Goal: Information Seeking & Learning: Learn about a topic

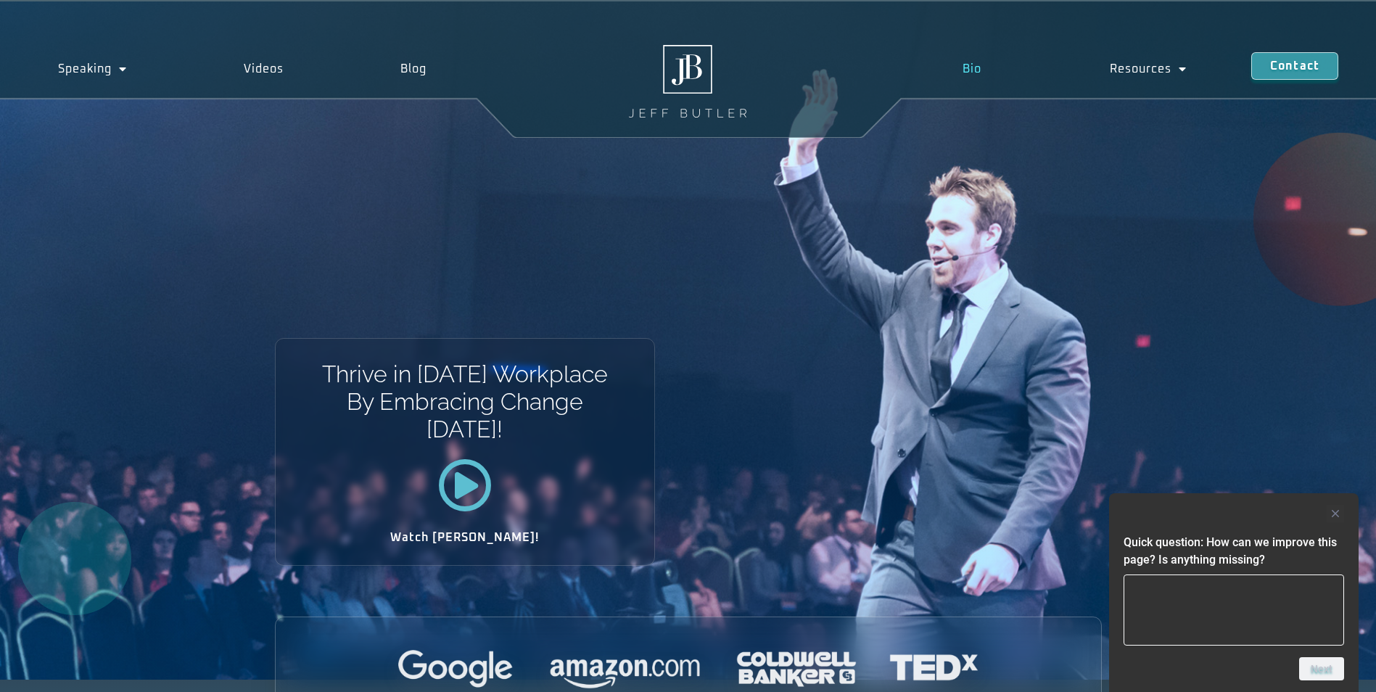
click at [978, 71] on link "Bio" at bounding box center [971, 68] width 147 height 33
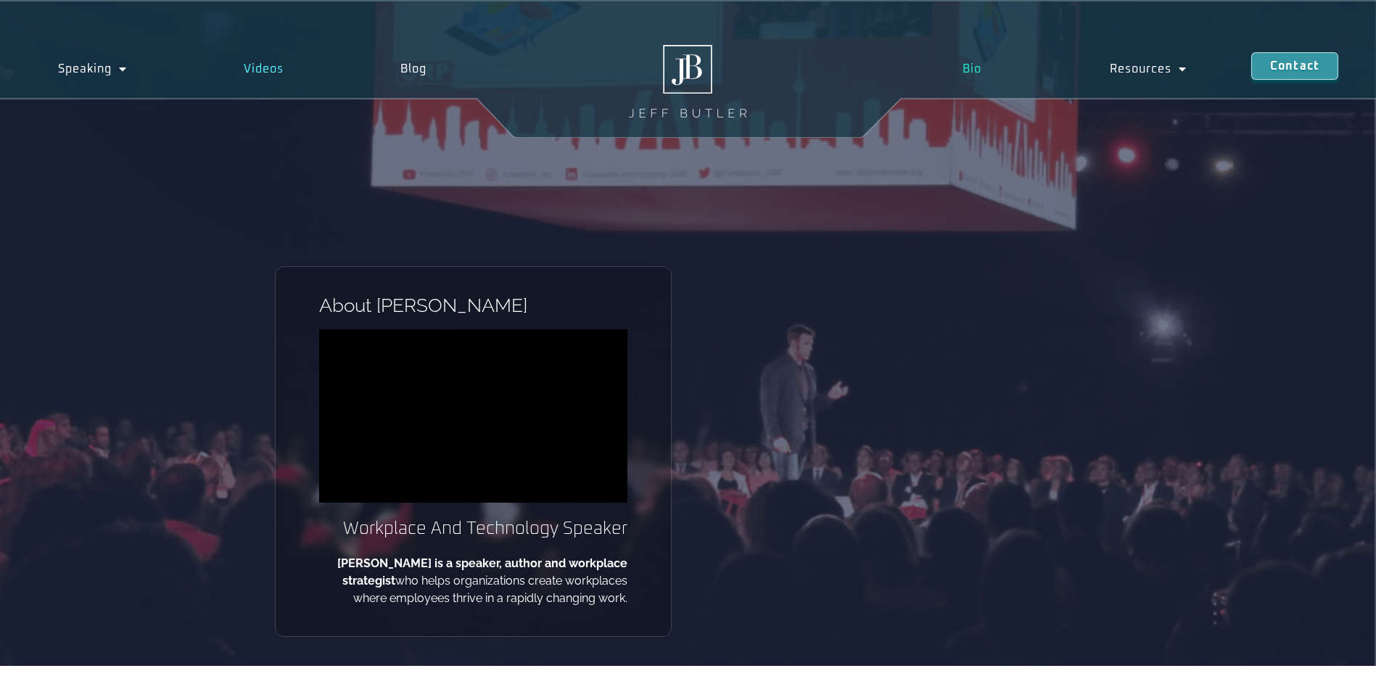
click at [247, 67] on link "Videos" at bounding box center [264, 68] width 157 height 33
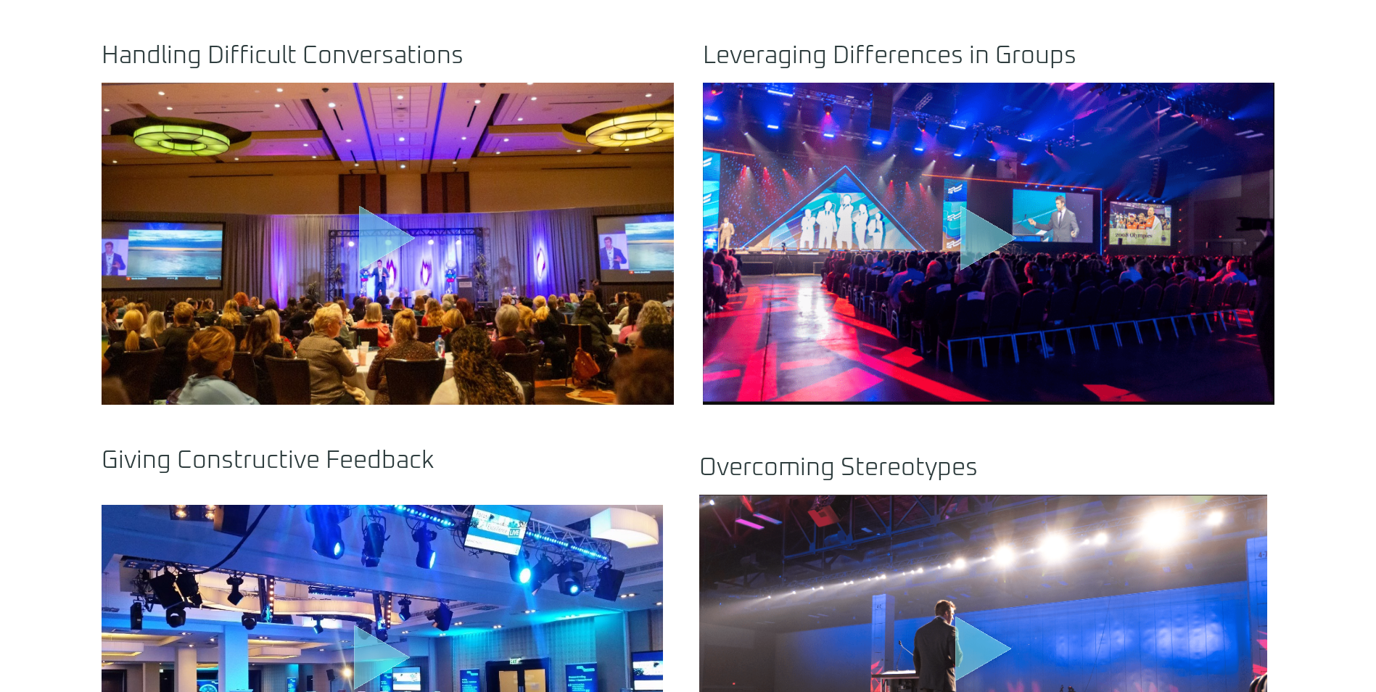
scroll to position [943, 0]
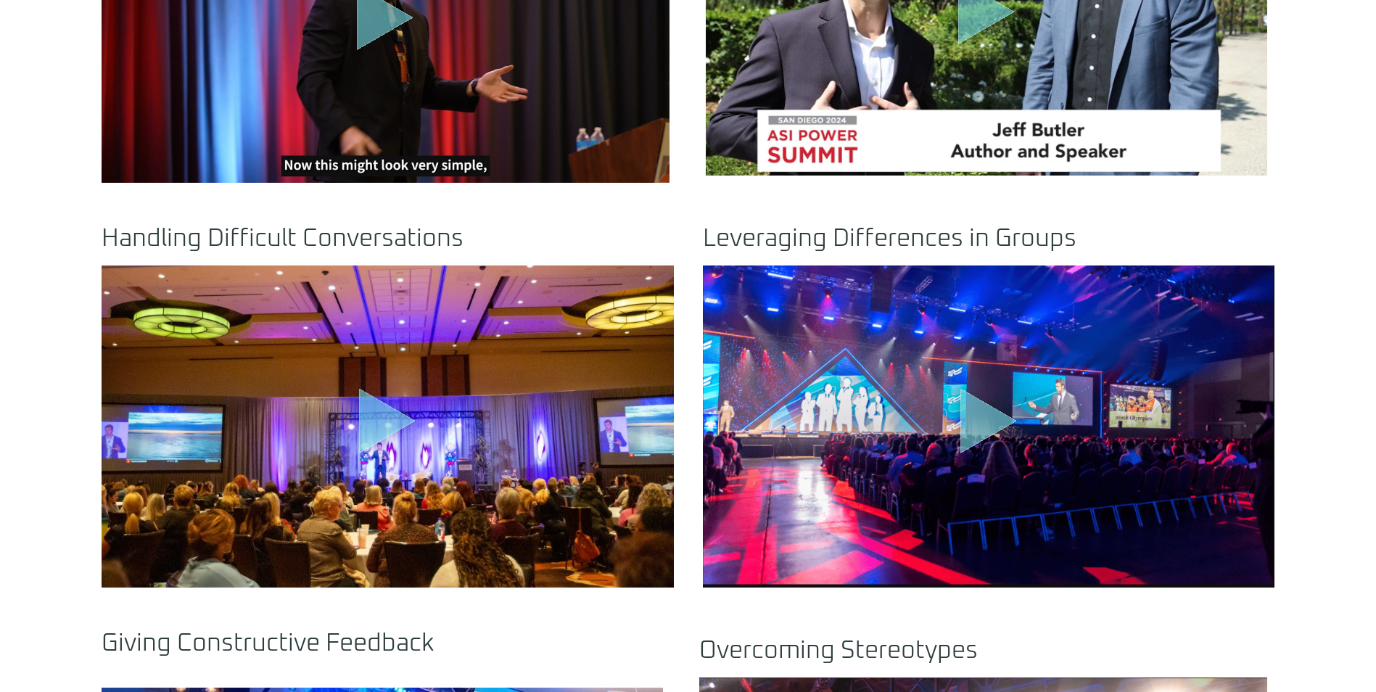
click at [974, 405] on icon "Play Video" at bounding box center [988, 420] width 57 height 65
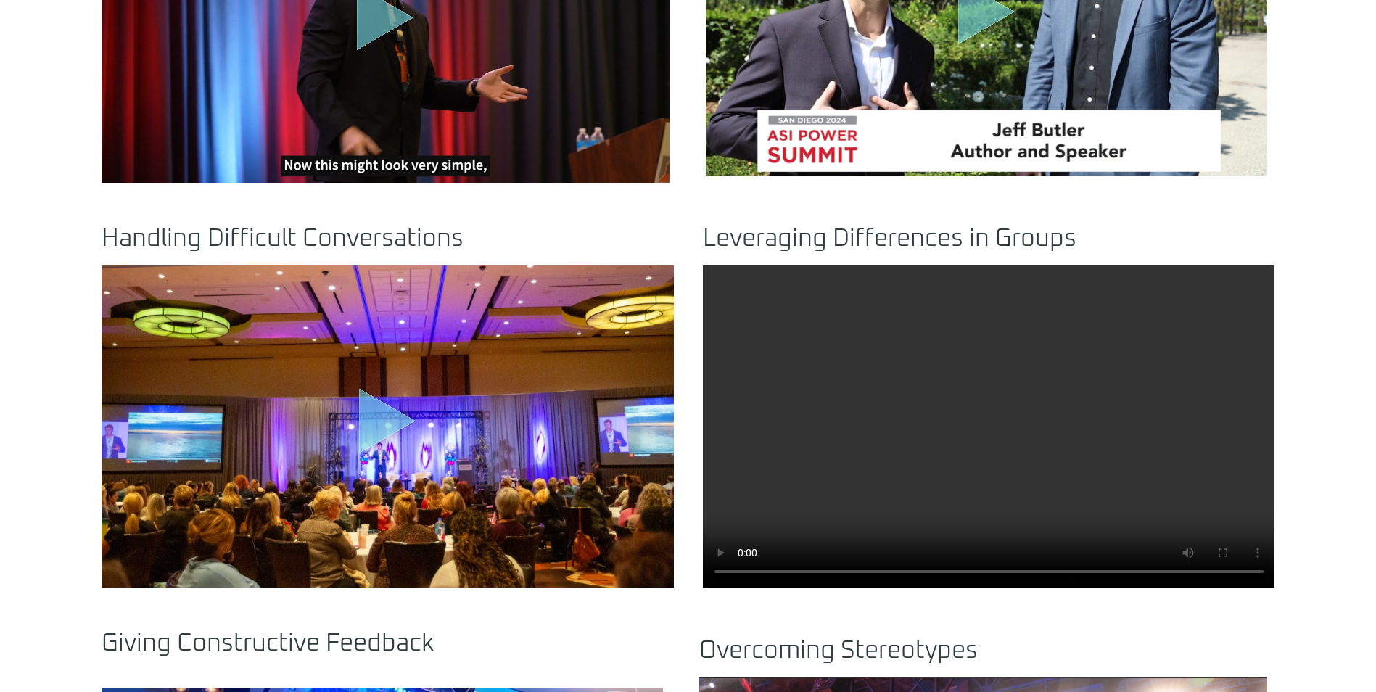
click at [373, 408] on icon "Play Video" at bounding box center [387, 420] width 57 height 65
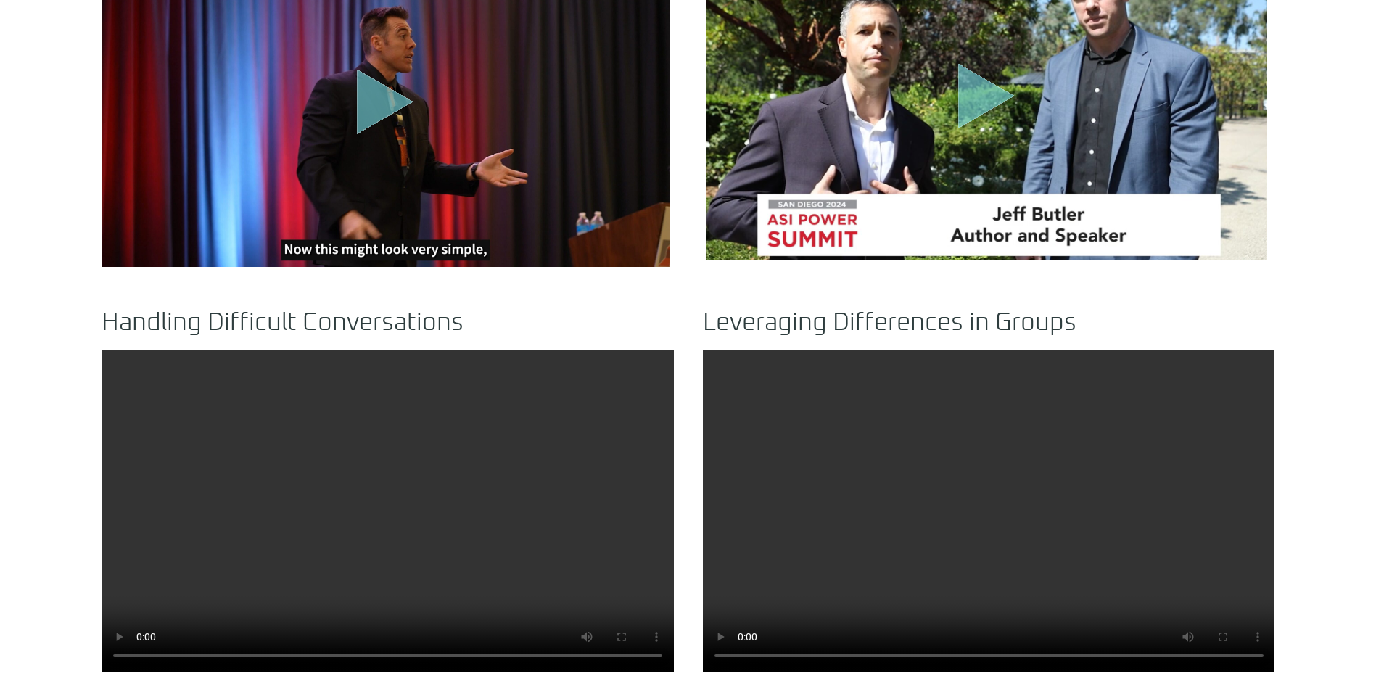
scroll to position [653, 0]
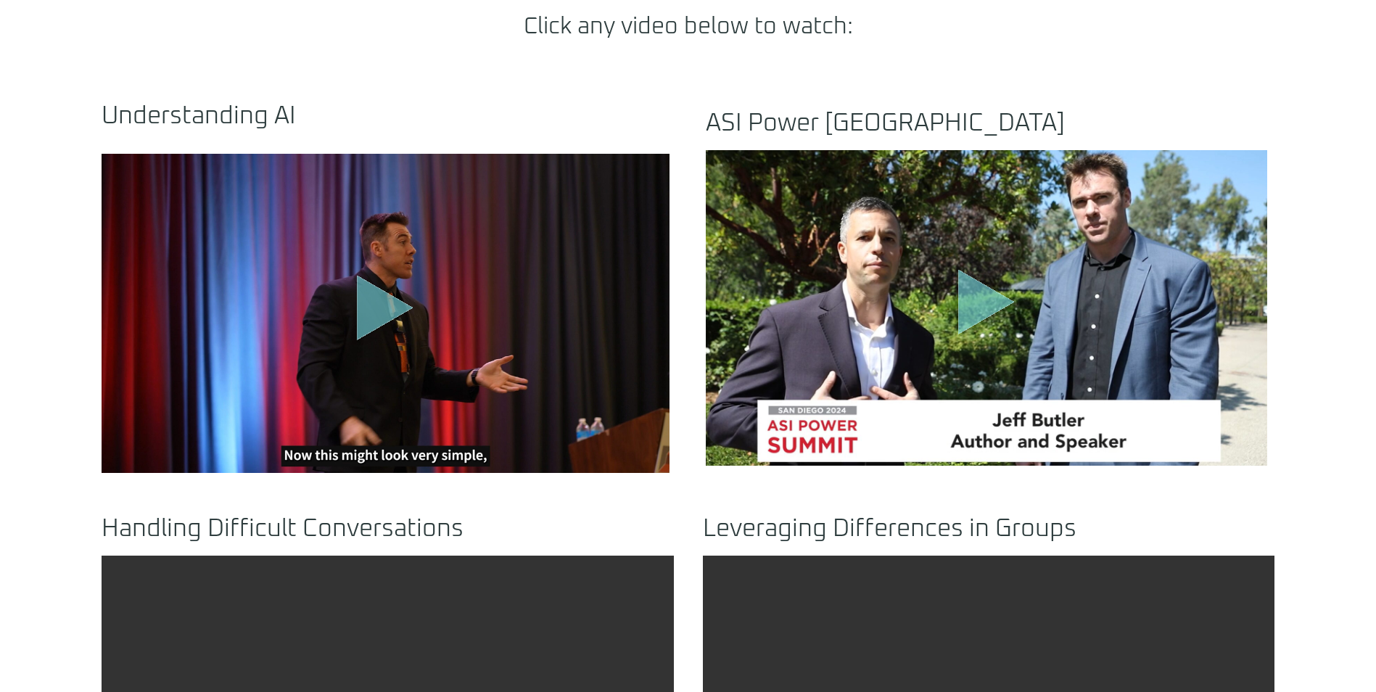
click at [976, 303] on icon "Play Video" at bounding box center [986, 302] width 57 height 65
